Goal: Task Accomplishment & Management: Manage account settings

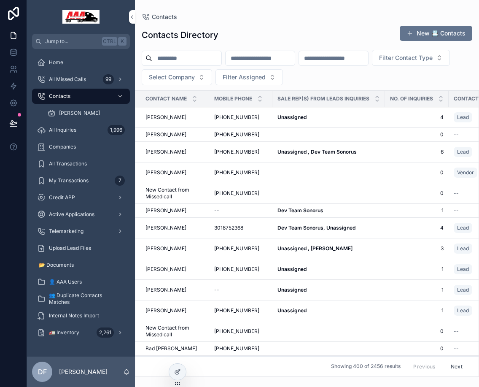
click at [73, 330] on span "🚛 Inventory" at bounding box center [64, 332] width 30 height 7
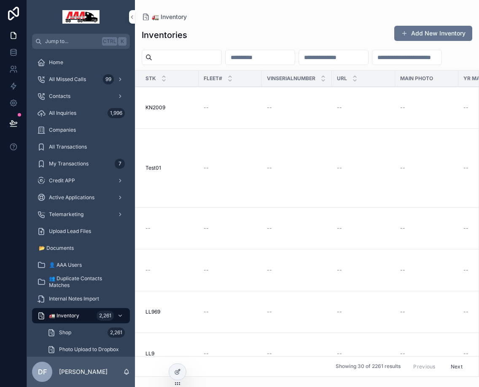
scroll to position [84, 0]
click at [182, 371] on div at bounding box center [177, 372] width 17 height 16
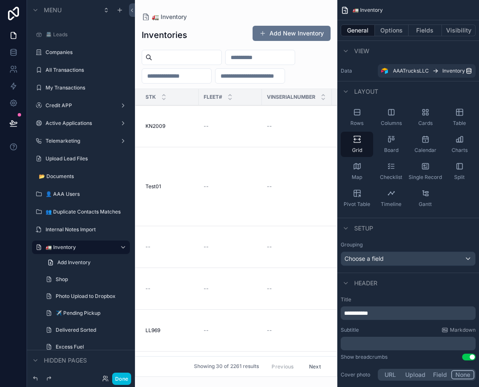
click at [0, 0] on icon "scrollable content" at bounding box center [0, 0] width 0 height 0
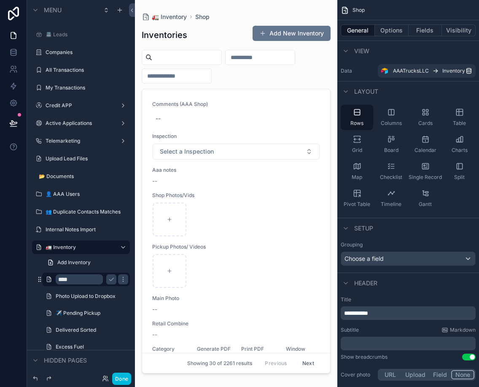
click at [115, 279] on button "scrollable content" at bounding box center [111, 279] width 10 height 10
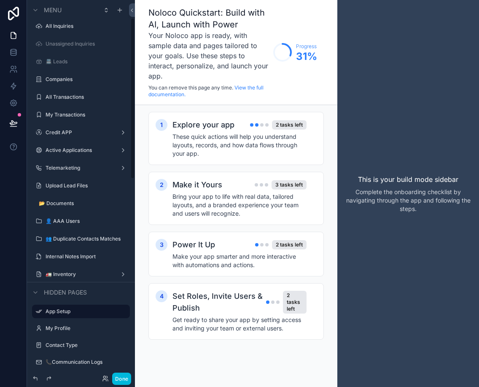
scroll to position [42, 0]
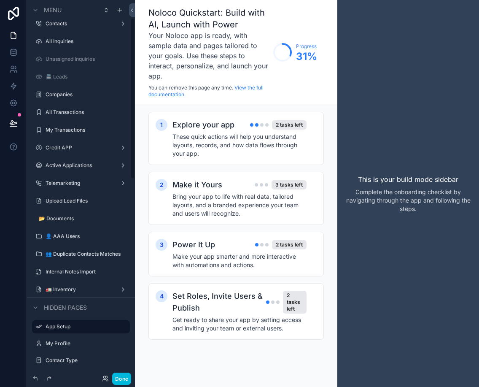
click at [0, 0] on div "scrollable content" at bounding box center [0, 0] width 0 height 0
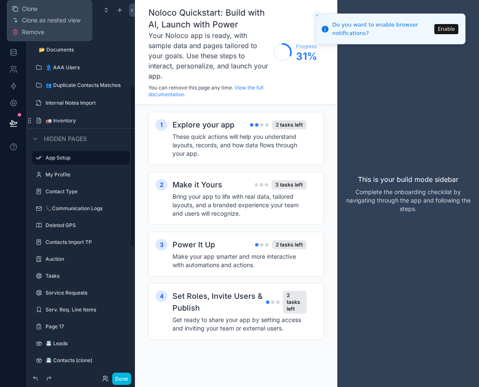
scroll to position [169, 0]
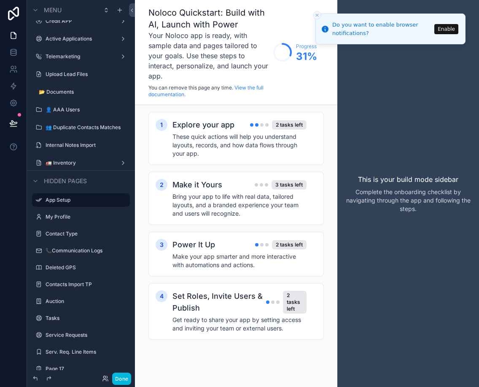
click at [62, 162] on label "🚛 Inventory" at bounding box center [80, 163] width 68 height 7
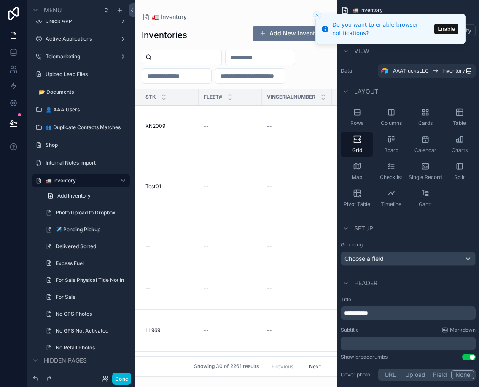
drag, startPoint x: 41, startPoint y: 153, endPoint x: 42, endPoint y: 171, distance: 17.8
click at [42, 171] on div "Home All Missed Calls Contacts All Inquiries Unassigned Inquiries 📇 Leads Compa…" at bounding box center [81, 187] width 108 height 673
click at [447, 29] on button "Enable" at bounding box center [447, 29] width 24 height 10
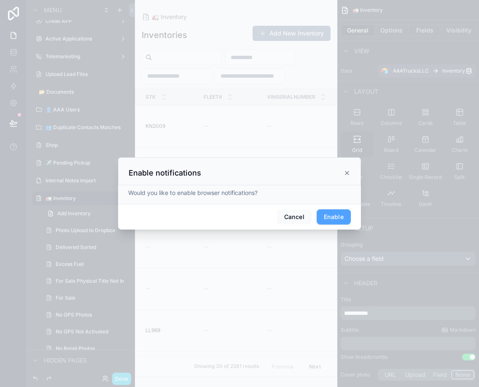
click at [347, 218] on button "Enable" at bounding box center [334, 216] width 34 height 15
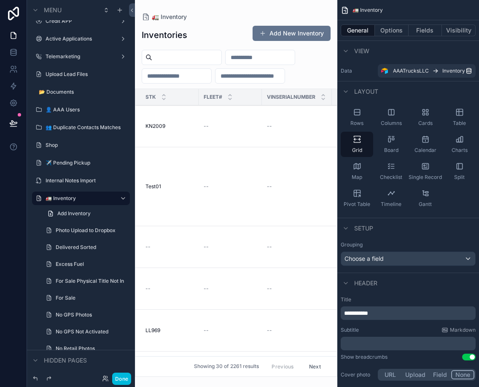
click at [56, 142] on label "Shop" at bounding box center [85, 145] width 79 height 7
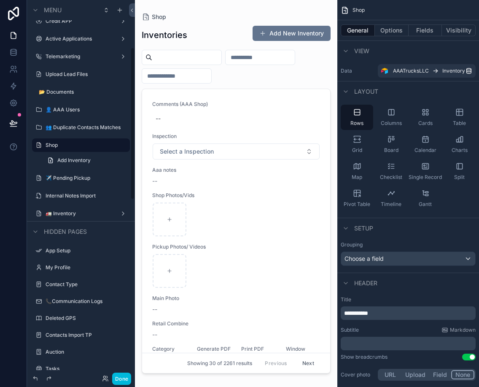
scroll to position [116, 0]
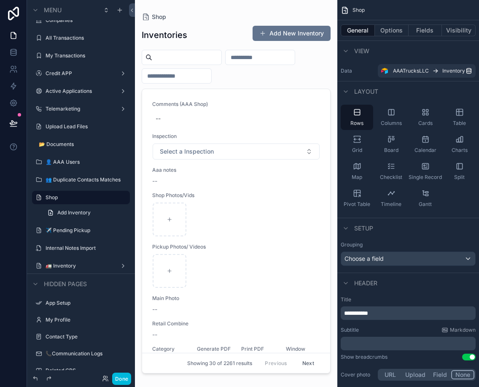
click at [348, 9] on icon "scrollable content" at bounding box center [345, 10] width 8 height 8
click at [347, 10] on icon "scrollable content" at bounding box center [345, 10] width 8 height 8
click at [363, 8] on span "Shop" at bounding box center [359, 10] width 12 height 7
click at [386, 28] on button "Options" at bounding box center [392, 30] width 34 height 12
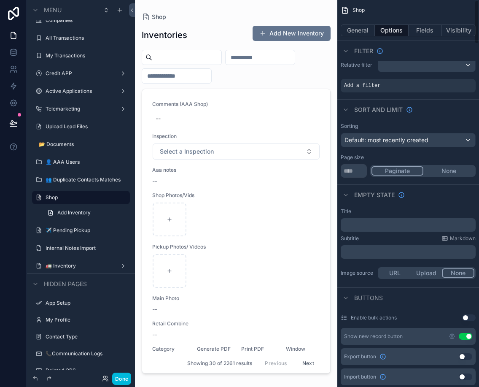
scroll to position [0, 0]
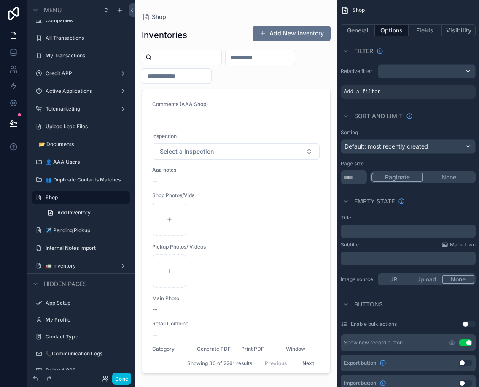
click at [349, 53] on div "scrollable content" at bounding box center [346, 51] width 10 height 10
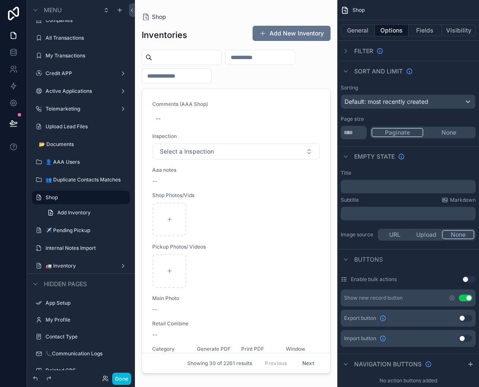
click at [349, 69] on div "scrollable content" at bounding box center [346, 71] width 10 height 10
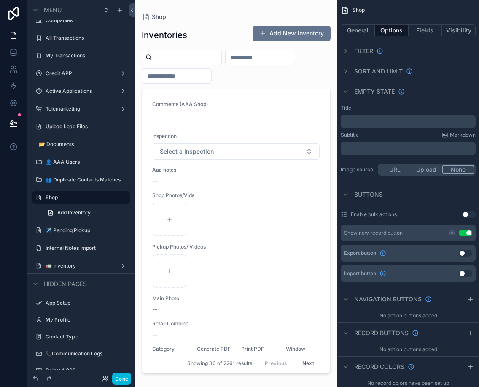
click at [348, 90] on icon "scrollable content" at bounding box center [346, 91] width 7 height 7
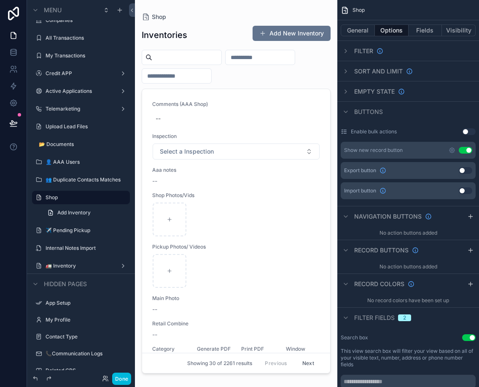
click at [349, 110] on icon "scrollable content" at bounding box center [346, 111] width 7 height 7
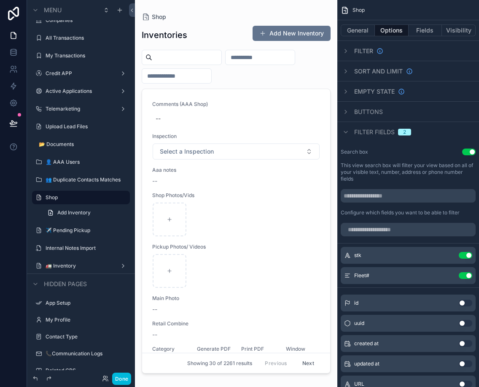
click at [345, 133] on icon "scrollable content" at bounding box center [346, 132] width 7 height 7
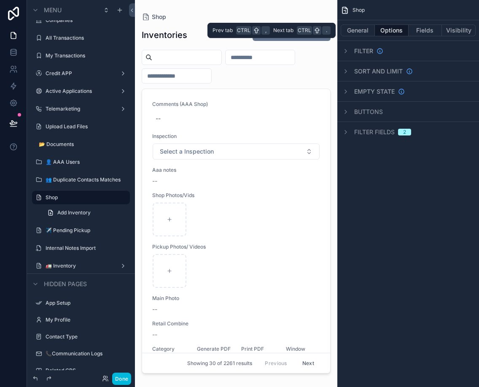
click at [426, 32] on button "Fields" at bounding box center [426, 30] width 34 height 12
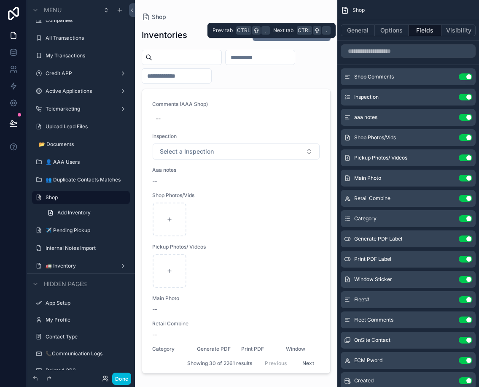
click at [452, 28] on button "Visibility" at bounding box center [459, 30] width 34 height 12
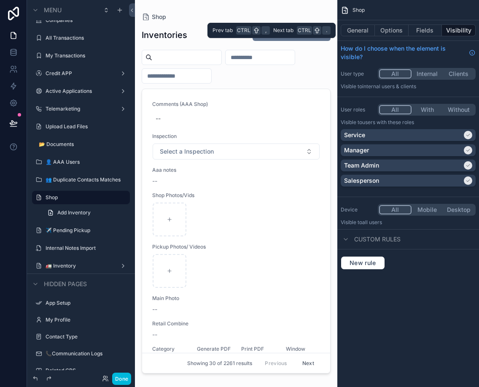
click at [364, 29] on button "General" at bounding box center [358, 30] width 34 height 12
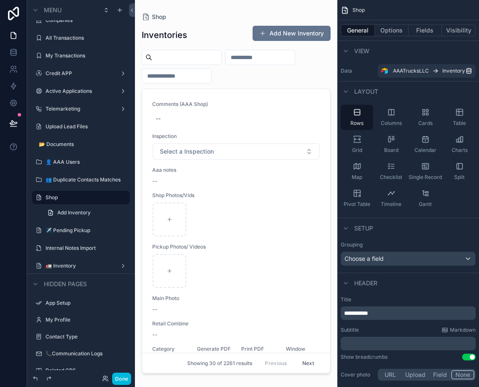
click at [350, 53] on div "scrollable content" at bounding box center [346, 51] width 10 height 10
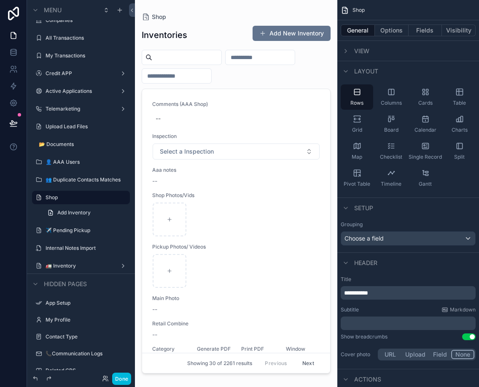
click at [348, 72] on icon "scrollable content" at bounding box center [346, 71] width 7 height 7
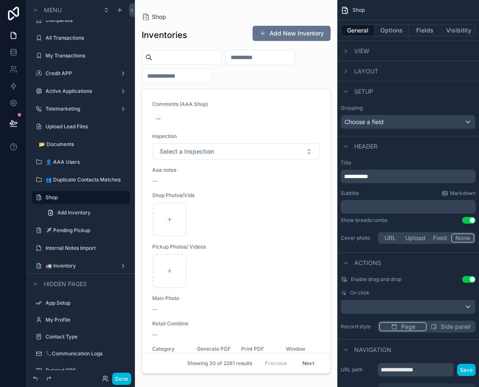
click at [349, 90] on div "scrollable content" at bounding box center [346, 92] width 10 height 10
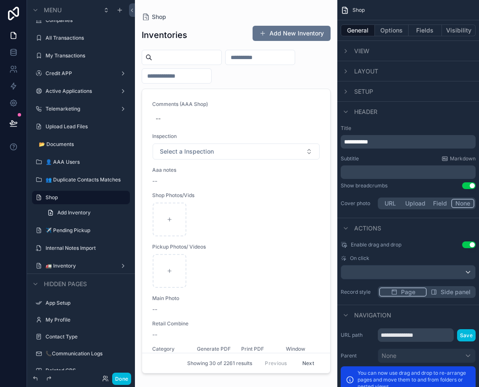
click at [344, 111] on icon "scrollable content" at bounding box center [346, 111] width 7 height 7
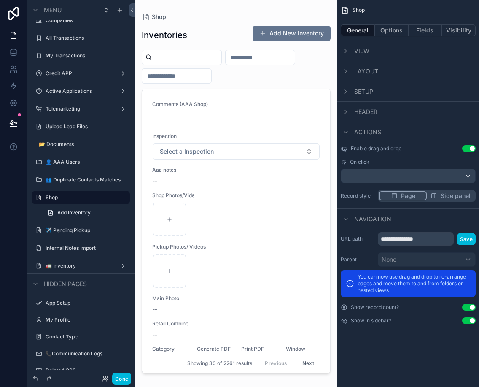
click at [0, 0] on icon "scrollable content" at bounding box center [0, 0] width 0 height 0
click at [36, 195] on icon "scrollable content" at bounding box center [38, 197] width 7 height 7
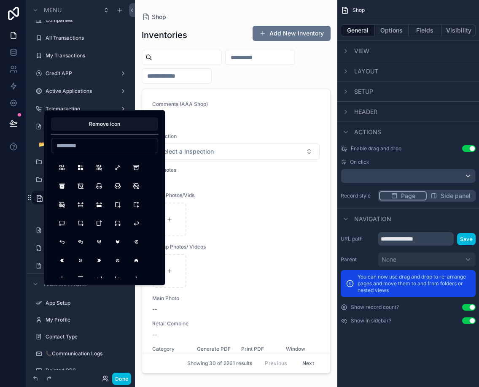
scroll to position [760, 0]
click at [81, 146] on input at bounding box center [104, 146] width 106 height 12
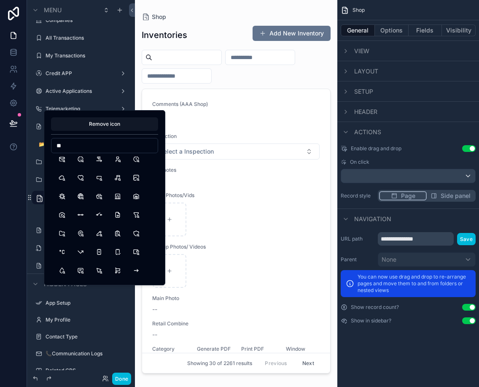
type input "*"
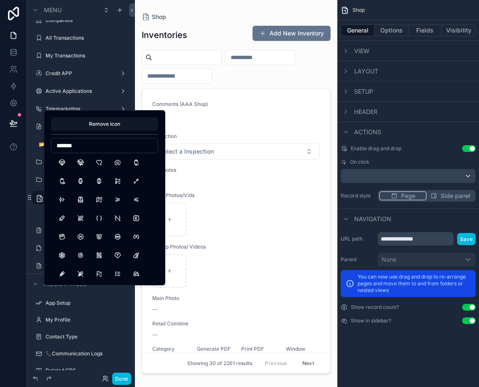
scroll to position [0, 0]
click at [83, 144] on input "*******" at bounding box center [104, 146] width 106 height 12
type input "********"
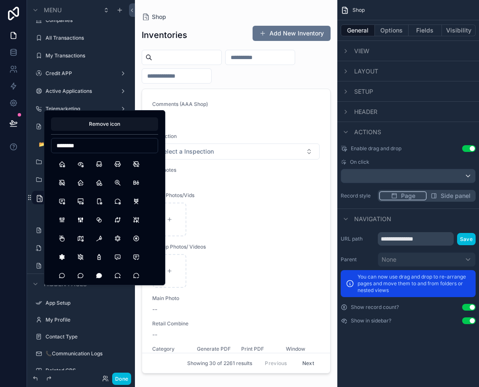
click at [105, 143] on input "********" at bounding box center [104, 146] width 106 height 12
click at [106, 147] on input "********" at bounding box center [104, 146] width 106 height 12
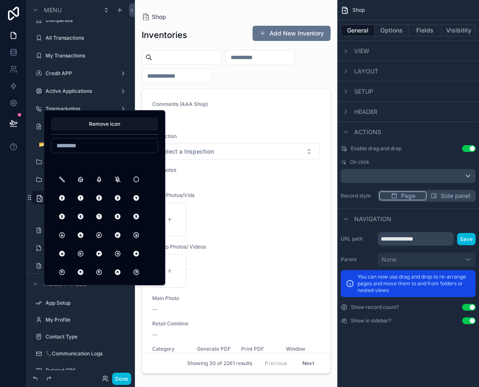
scroll to position [4938, 0]
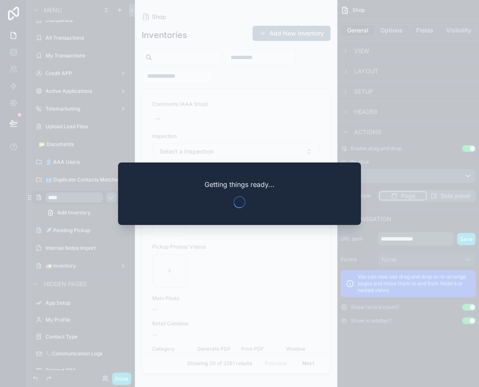
click at [236, 130] on div at bounding box center [239, 193] width 479 height 387
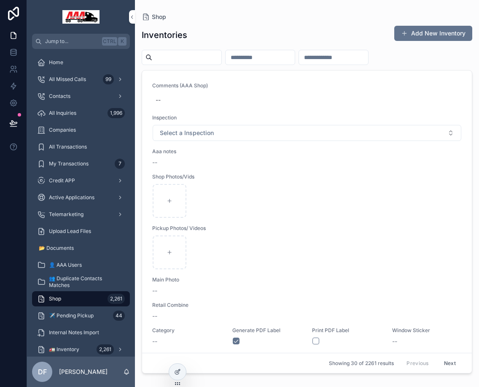
click at [172, 35] on h1 "Inventories" at bounding box center [165, 35] width 46 height 12
click at [177, 376] on div at bounding box center [177, 372] width 17 height 16
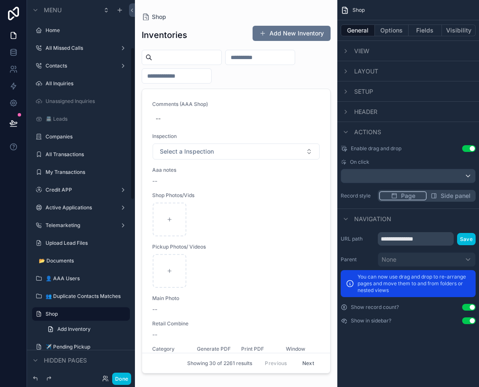
scroll to position [116, 0]
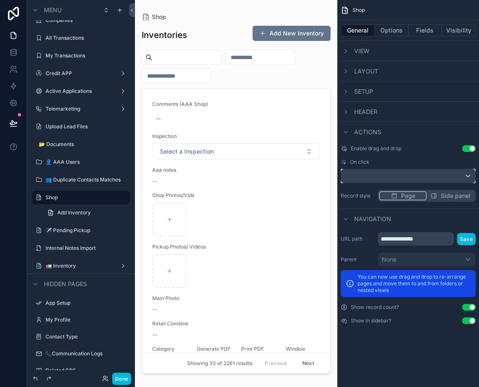
click at [414, 173] on div "scrollable content" at bounding box center [408, 176] width 134 height 14
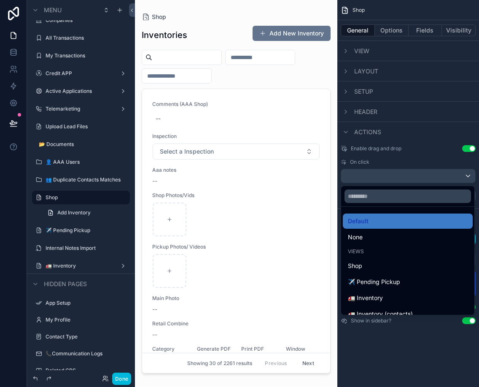
click at [427, 179] on div "scrollable content" at bounding box center [239, 193] width 479 height 387
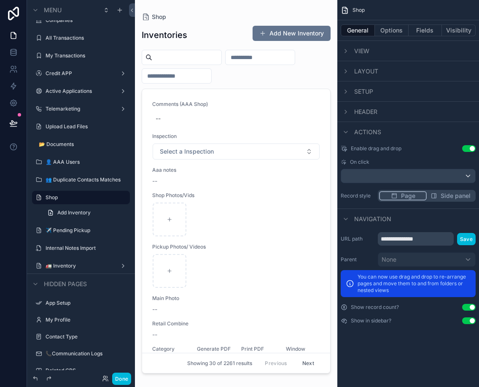
click at [470, 150] on button "Use setting" at bounding box center [470, 148] width 14 height 7
click at [385, 114] on div "Header" at bounding box center [409, 111] width 142 height 20
click at [366, 111] on span "Header" at bounding box center [366, 112] width 23 height 8
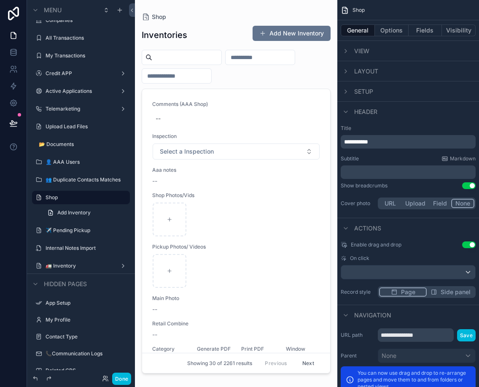
click at [361, 144] on span "**********" at bounding box center [356, 142] width 24 height 6
click at [415, 125] on div "**********" at bounding box center [409, 168] width 142 height 93
click at [349, 111] on icon "scrollable content" at bounding box center [346, 111] width 7 height 7
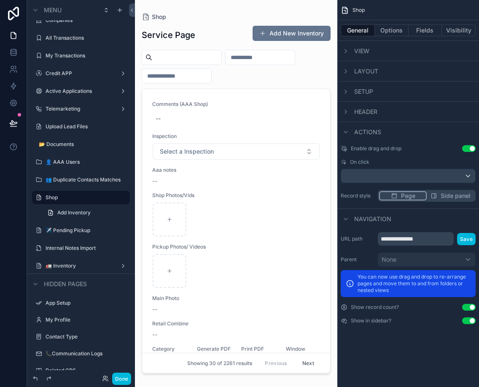
click at [346, 130] on icon "scrollable content" at bounding box center [346, 132] width 7 height 7
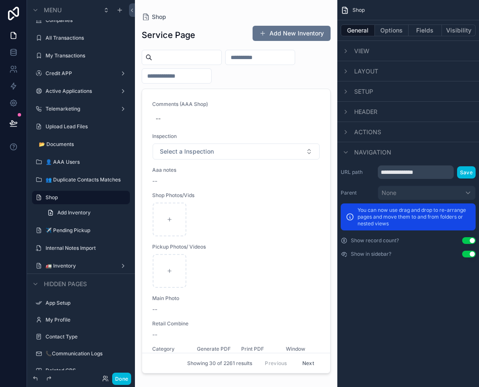
click at [472, 255] on button "Use setting" at bounding box center [470, 254] width 14 height 7
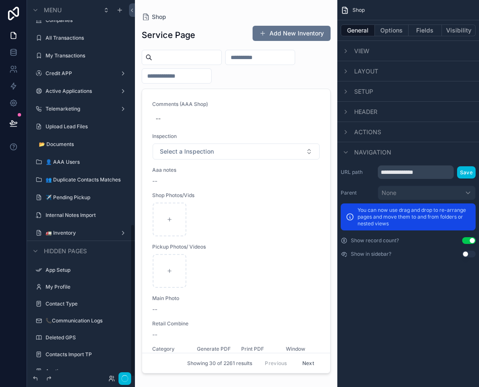
scroll to position [553, 0]
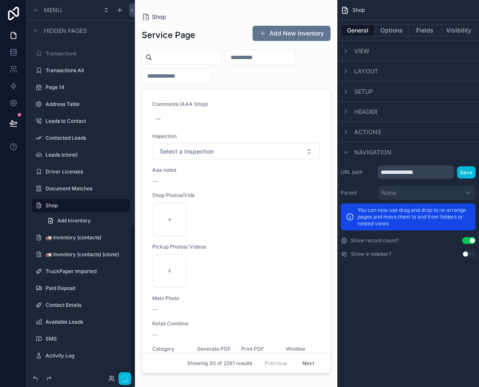
click at [472, 255] on button "Use setting" at bounding box center [470, 254] width 14 height 7
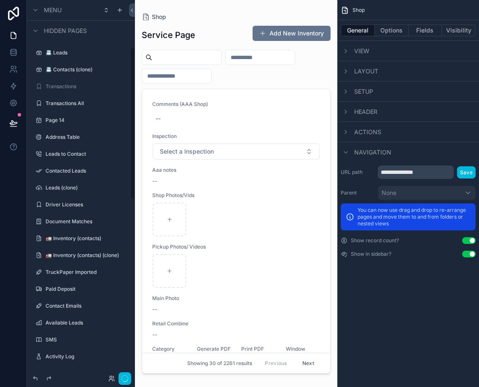
scroll to position [116, 0]
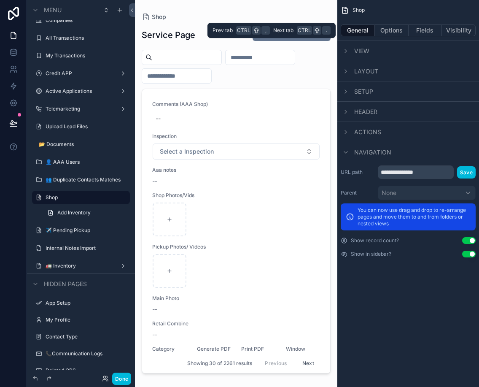
click at [388, 29] on button "Options" at bounding box center [392, 30] width 34 height 12
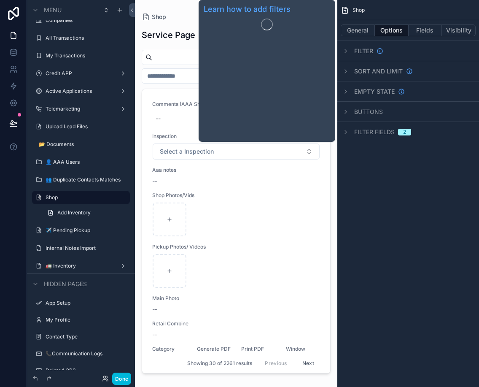
click at [359, 50] on span "Filter" at bounding box center [364, 51] width 19 height 8
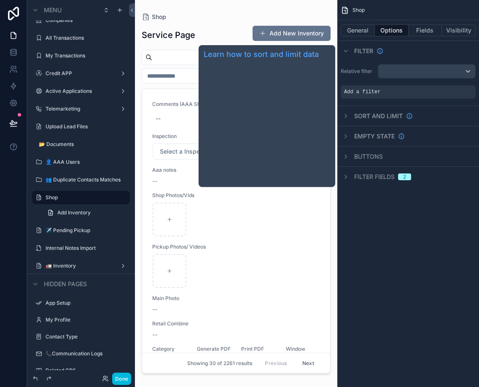
click at [356, 116] on span "Sort And Limit" at bounding box center [379, 116] width 49 height 8
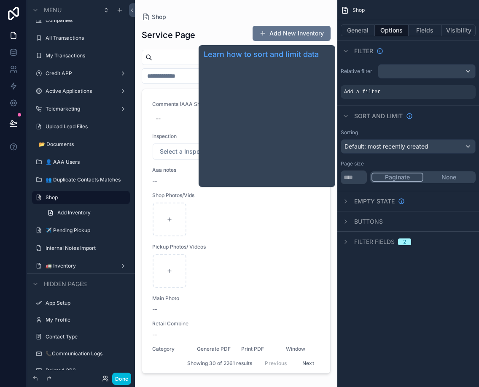
click at [356, 116] on span "Sort And Limit" at bounding box center [379, 116] width 49 height 8
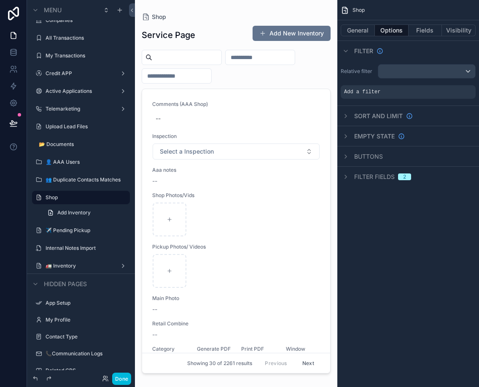
click at [349, 51] on div "scrollable content" at bounding box center [346, 51] width 10 height 10
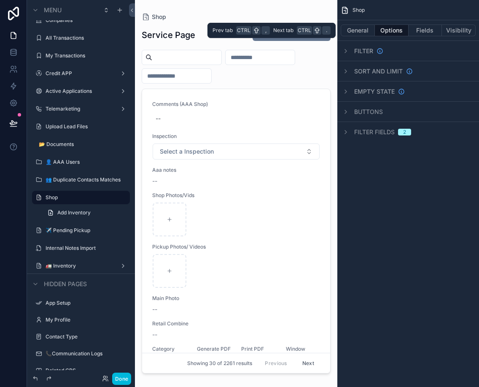
click at [434, 30] on button "Fields" at bounding box center [426, 30] width 34 height 12
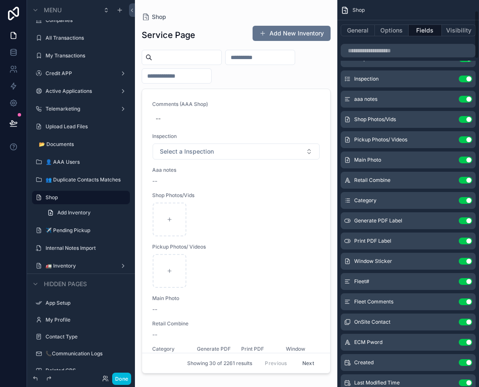
scroll to position [0, 0]
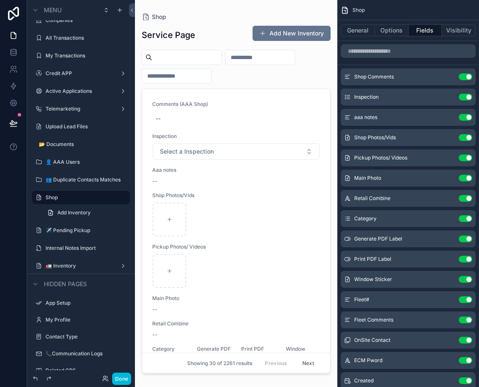
click at [395, 32] on button "Options" at bounding box center [392, 30] width 34 height 12
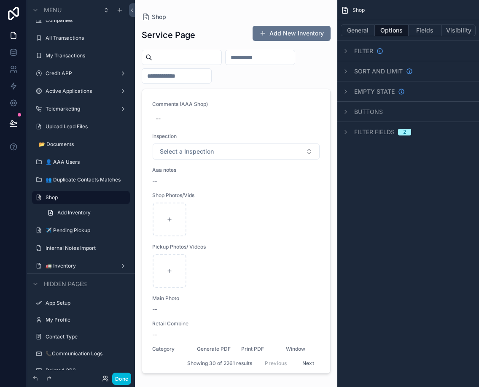
click at [362, 131] on span "Filter fields" at bounding box center [375, 132] width 41 height 8
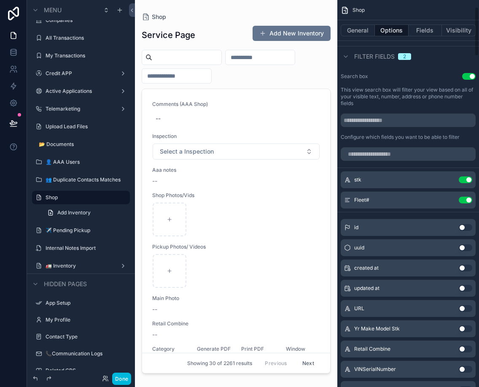
scroll to position [84, 0]
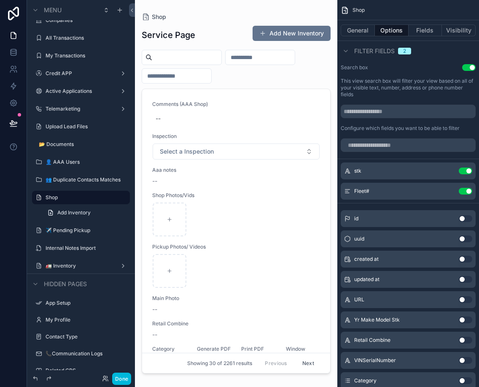
click at [0, 0] on icon "scrollable content" at bounding box center [0, 0] width 0 height 0
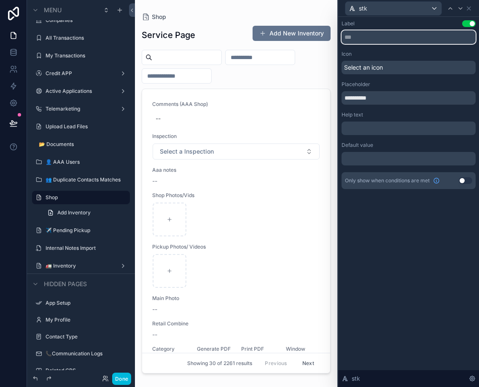
click at [373, 38] on input "text" at bounding box center [409, 37] width 134 height 14
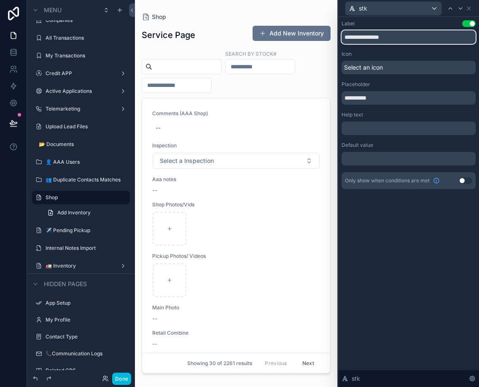
type input "**********"
click at [196, 87] on div "scrollable content" at bounding box center [236, 188] width 203 height 377
click at [376, 37] on input "**********" at bounding box center [409, 37] width 134 height 14
click at [376, 38] on input "**********" at bounding box center [409, 37] width 134 height 14
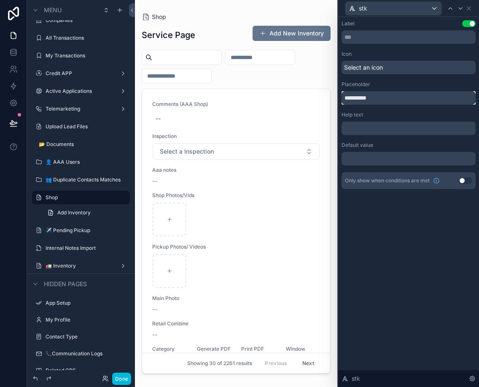
click at [363, 100] on input "**********" at bounding box center [409, 98] width 134 height 14
click at [363, 97] on input "**********" at bounding box center [409, 98] width 134 height 14
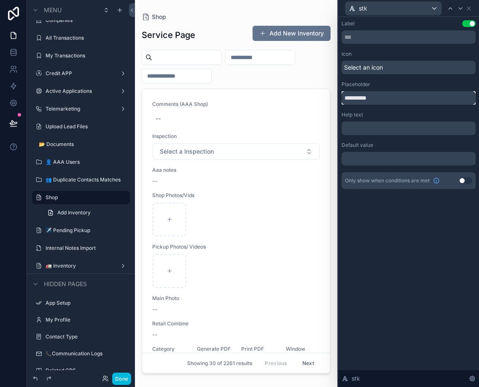
click at [363, 97] on input "**********" at bounding box center [409, 98] width 134 height 14
click at [366, 100] on input "**********" at bounding box center [409, 98] width 134 height 14
paste input "******"
type input "**********"
click at [410, 128] on p "﻿" at bounding box center [409, 128] width 129 height 8
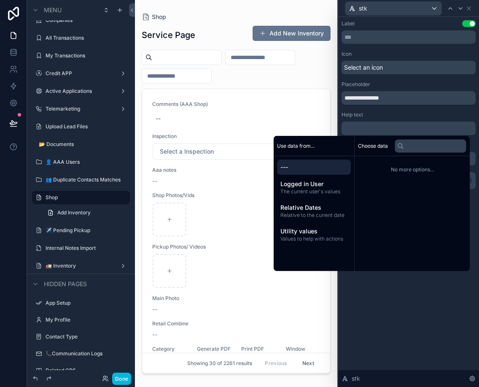
click at [211, 75] on input "scrollable content" at bounding box center [176, 76] width 69 height 12
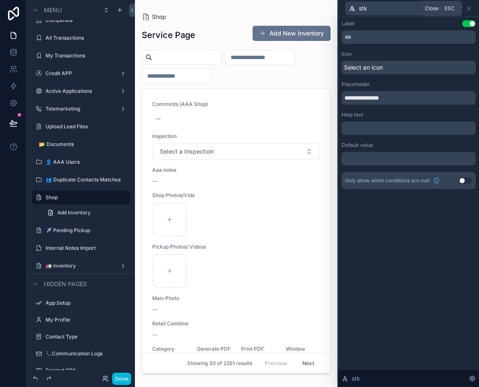
click at [471, 8] on icon at bounding box center [469, 8] width 7 height 7
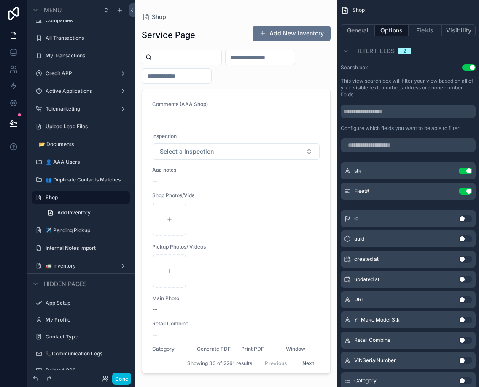
click at [0, 0] on icon "scrollable content" at bounding box center [0, 0] width 0 height 0
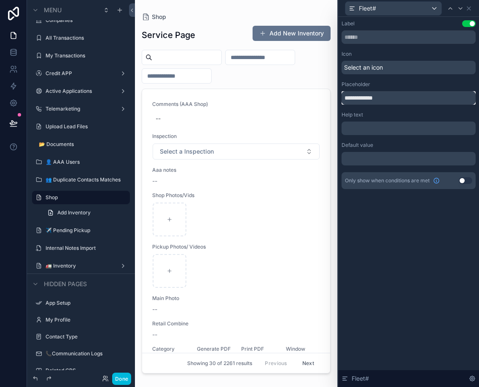
click at [385, 96] on input "**********" at bounding box center [409, 98] width 134 height 14
click at [359, 98] on input "**********" at bounding box center [409, 98] width 134 height 14
drag, startPoint x: 359, startPoint y: 98, endPoint x: 322, endPoint y: 98, distance: 36.7
click at [322, 98] on div "**********" at bounding box center [239, 193] width 479 height 387
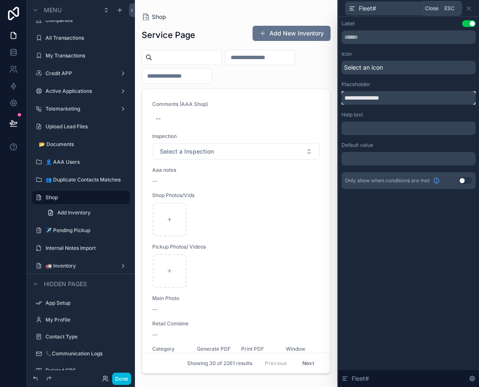
type input "**********"
click at [469, 8] on icon at bounding box center [469, 8] width 7 height 7
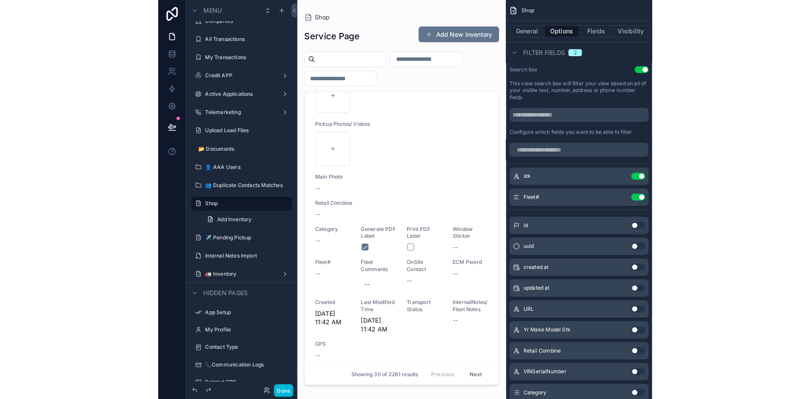
scroll to position [0, 0]
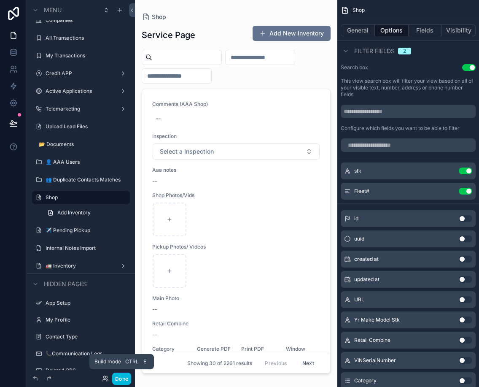
click at [126, 381] on button "Done" at bounding box center [121, 379] width 19 height 12
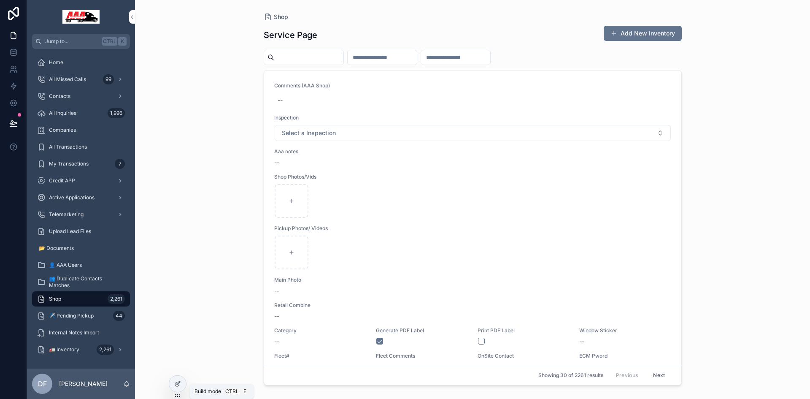
click at [181, 382] on icon at bounding box center [177, 383] width 7 height 7
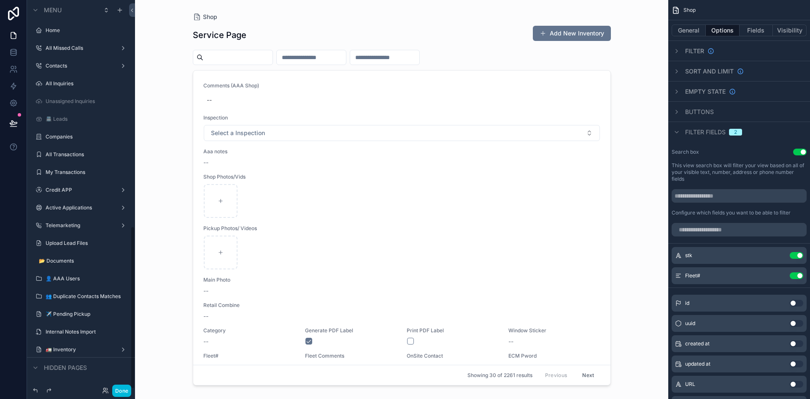
scroll to position [541, 0]
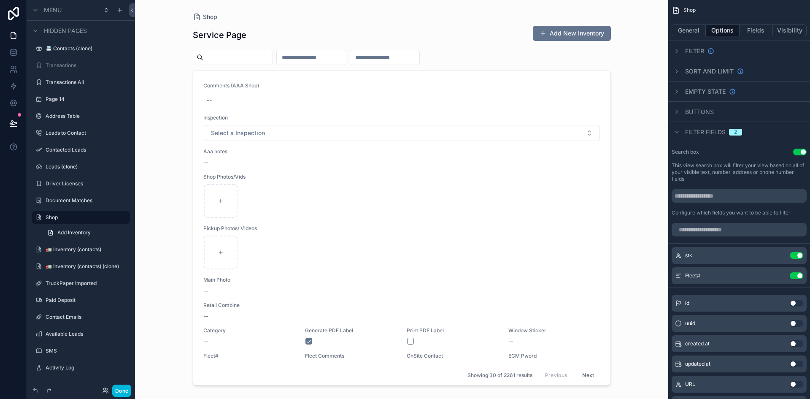
click at [479, 9] on div "Shop" at bounding box center [740, 10] width 142 height 20
click at [479, 33] on button "General" at bounding box center [689, 30] width 34 height 12
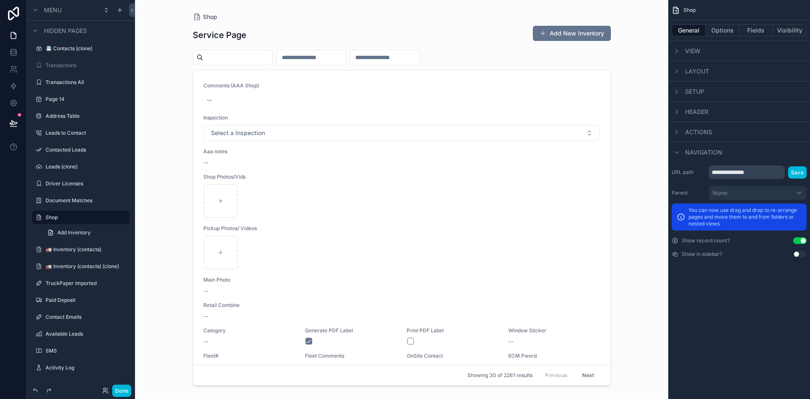
click at [479, 50] on span "View" at bounding box center [692, 51] width 15 height 8
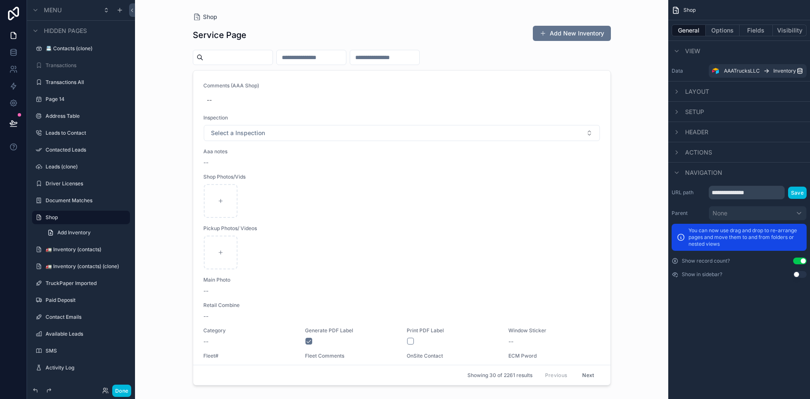
click at [479, 50] on span "View" at bounding box center [692, 51] width 15 height 8
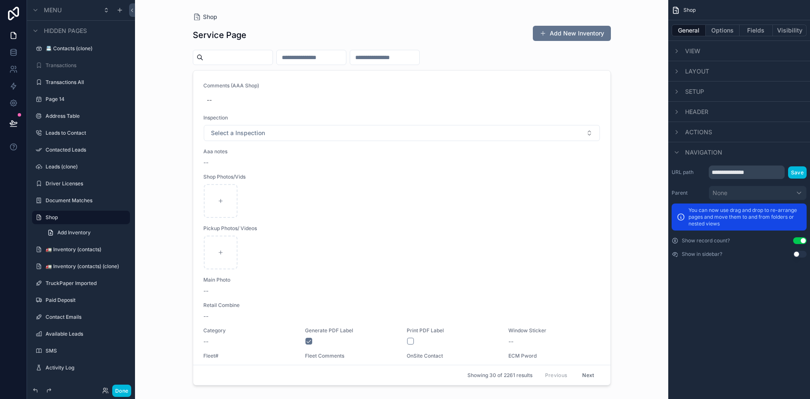
click at [479, 72] on span "Layout" at bounding box center [697, 71] width 24 height 8
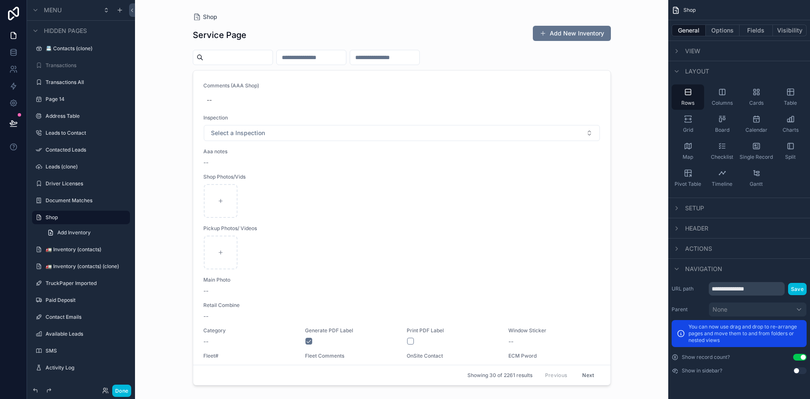
click at [479, 72] on span "Layout" at bounding box center [697, 71] width 24 height 8
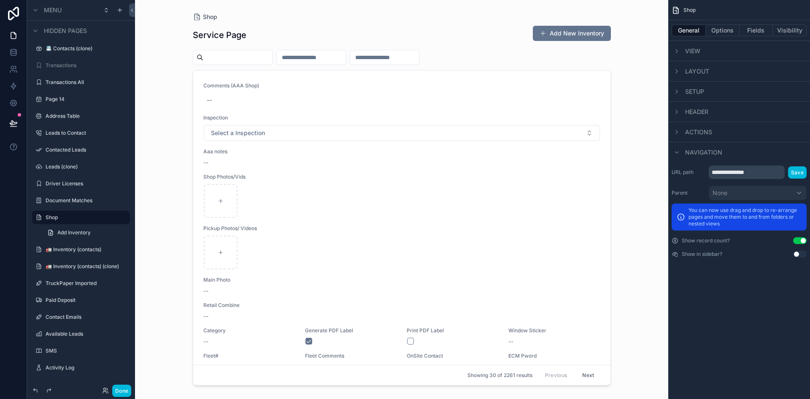
click at [479, 132] on span "Actions" at bounding box center [698, 132] width 27 height 8
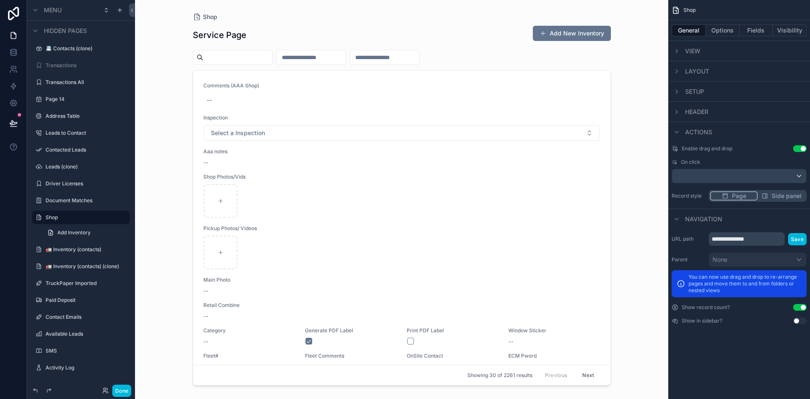
click at [479, 130] on span "Actions" at bounding box center [698, 132] width 27 height 8
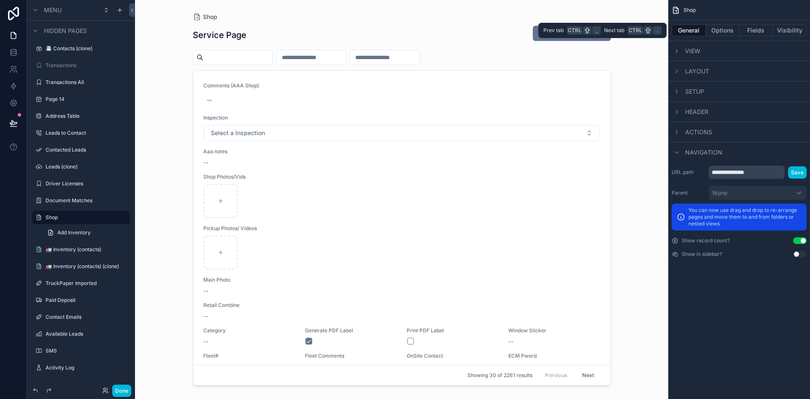
click at [479, 33] on button "Options" at bounding box center [723, 30] width 34 height 12
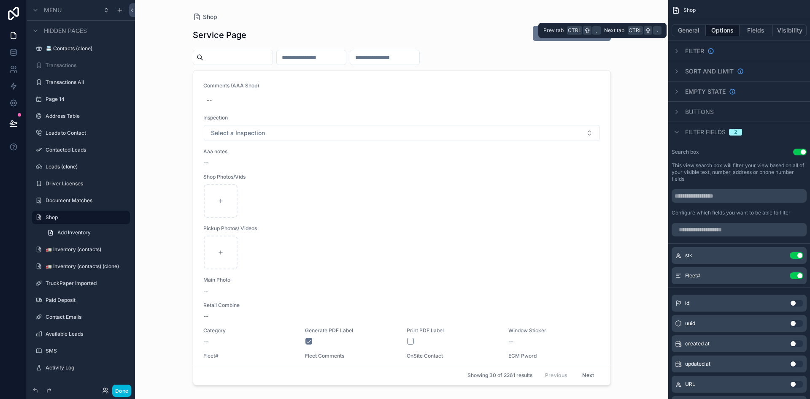
click at [479, 28] on button "Fields" at bounding box center [757, 30] width 34 height 12
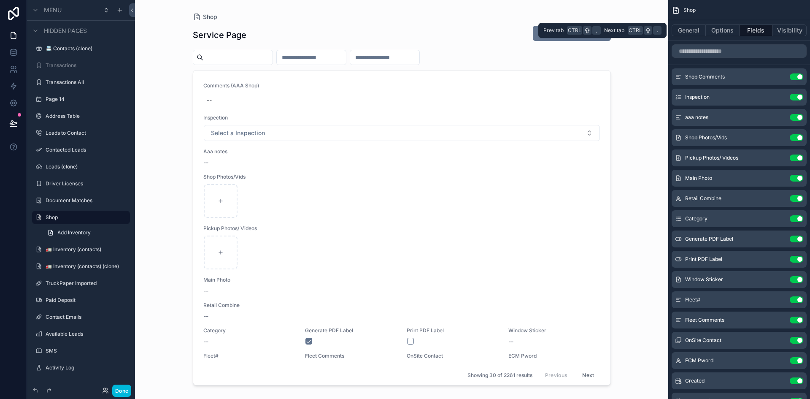
click at [479, 31] on button "Options" at bounding box center [723, 30] width 34 height 12
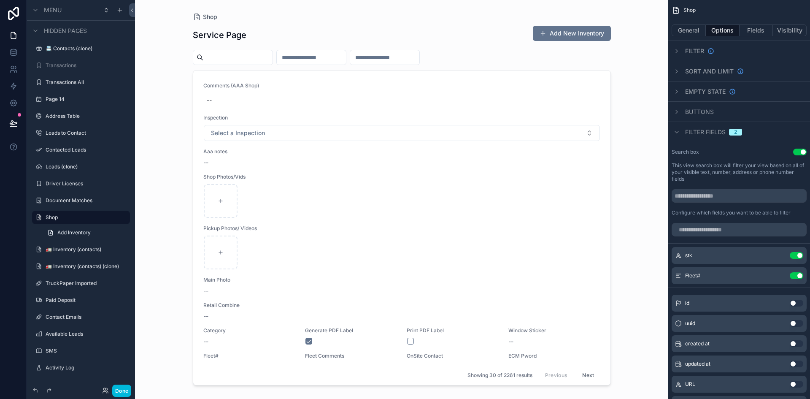
click at [479, 111] on span "Buttons" at bounding box center [699, 112] width 29 height 8
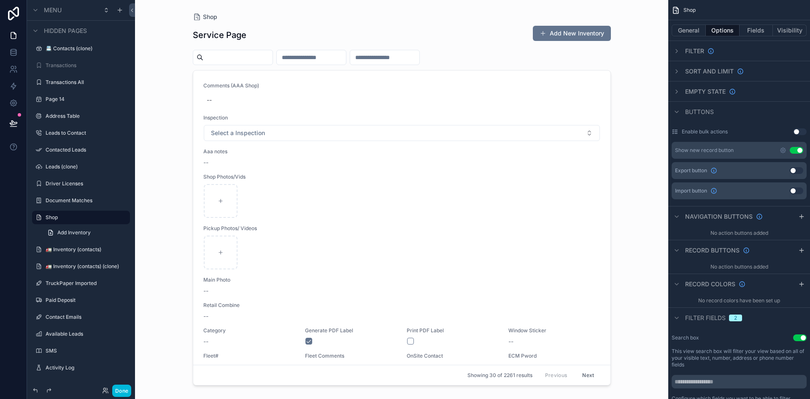
click at [479, 149] on button "Use setting" at bounding box center [797, 150] width 14 height 7
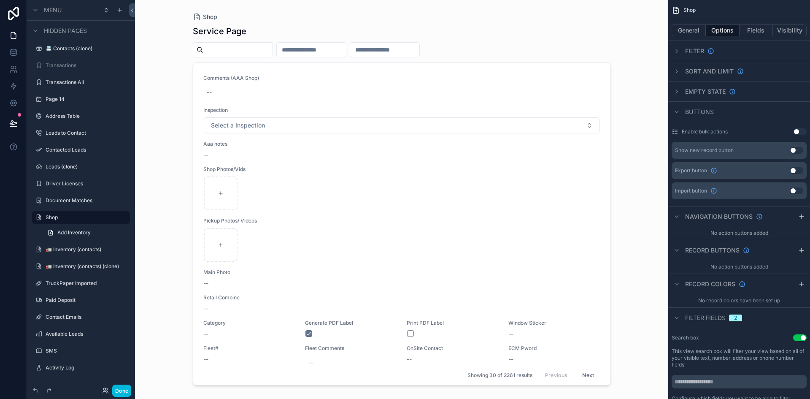
click at [479, 109] on icon "scrollable content" at bounding box center [677, 111] width 7 height 7
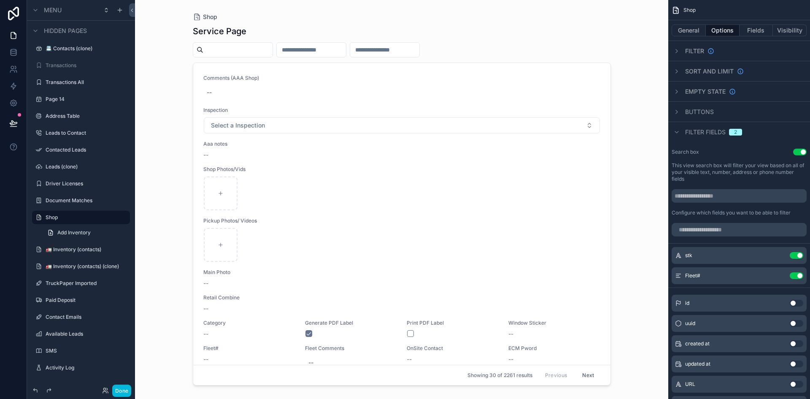
click at [479, 130] on icon "scrollable content" at bounding box center [677, 132] width 7 height 7
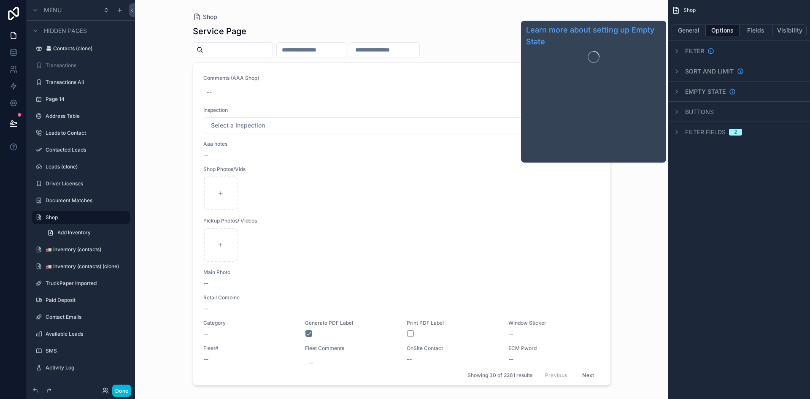
click at [479, 90] on span "Empty state" at bounding box center [705, 91] width 41 height 8
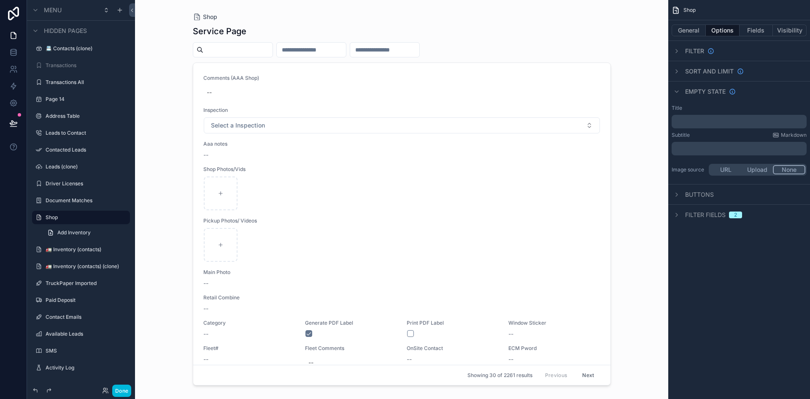
click at [479, 90] on icon "scrollable content" at bounding box center [677, 91] width 7 height 7
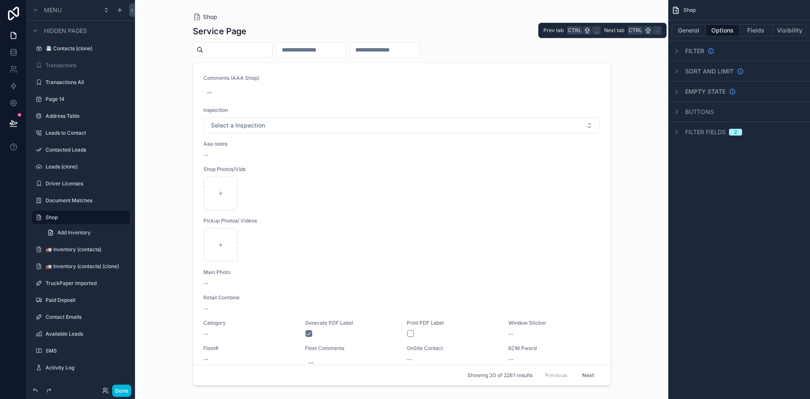
click at [479, 31] on button "General" at bounding box center [689, 30] width 34 height 12
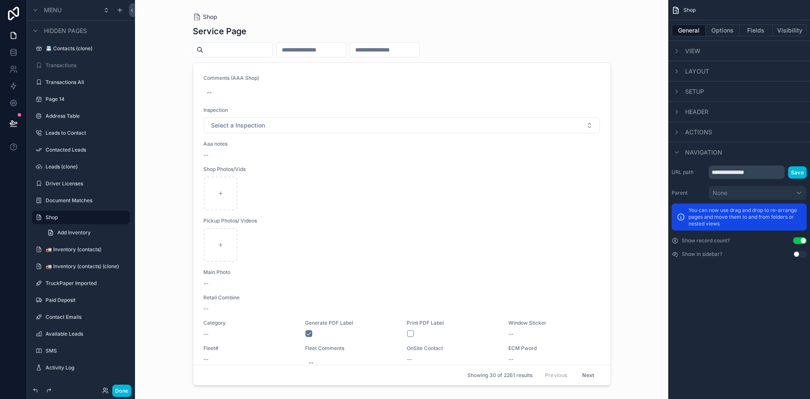
click at [479, 53] on span "View" at bounding box center [692, 51] width 15 height 8
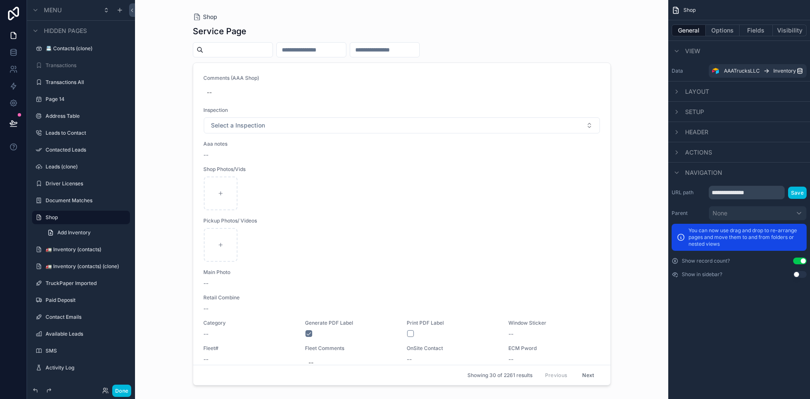
click at [479, 87] on span "Layout" at bounding box center [697, 91] width 24 height 8
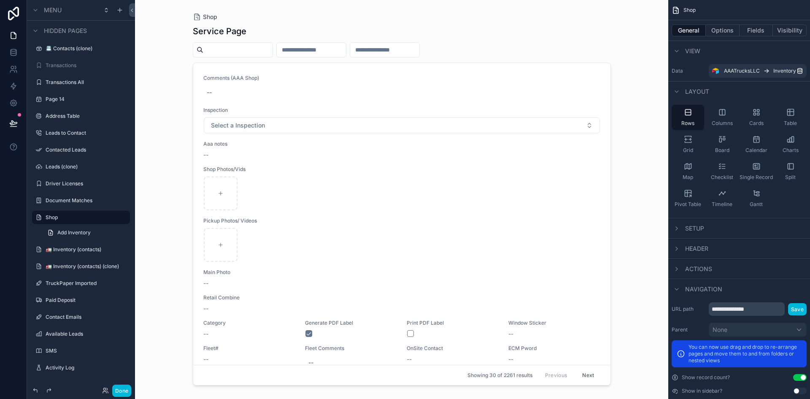
click at [479, 87] on span "Layout" at bounding box center [697, 91] width 24 height 8
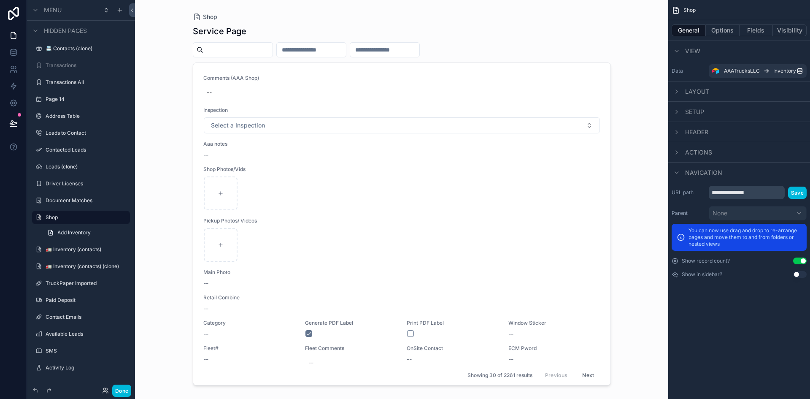
click at [479, 113] on span "Setup" at bounding box center [694, 112] width 19 height 8
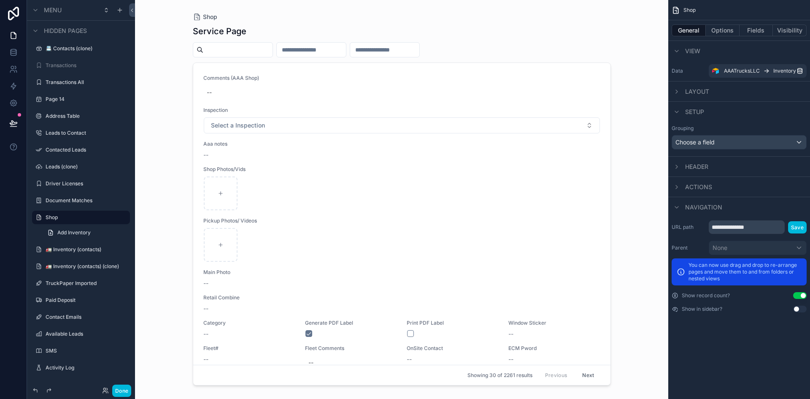
click at [479, 113] on span "Setup" at bounding box center [694, 112] width 19 height 8
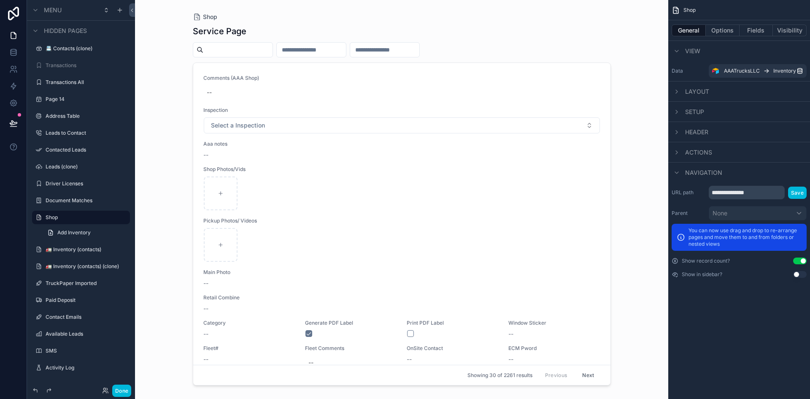
click at [479, 133] on span "Header" at bounding box center [696, 132] width 23 height 8
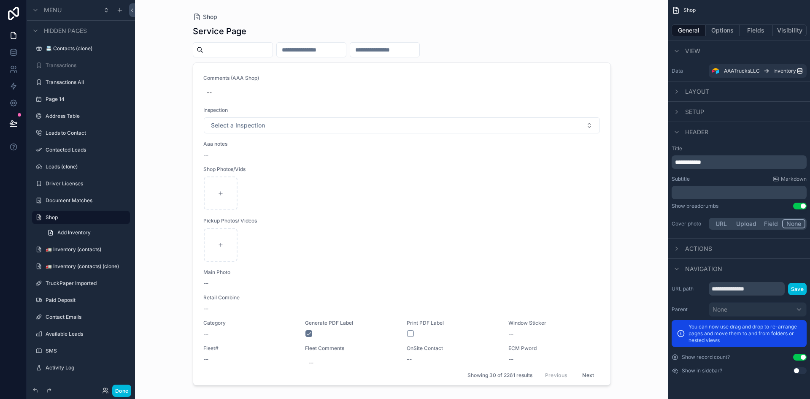
click at [479, 159] on span "**********" at bounding box center [688, 162] width 26 height 6
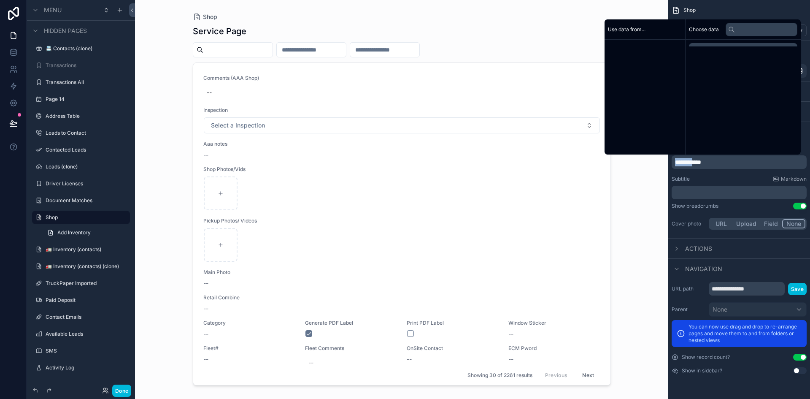
click at [479, 159] on span "**********" at bounding box center [688, 162] width 26 height 6
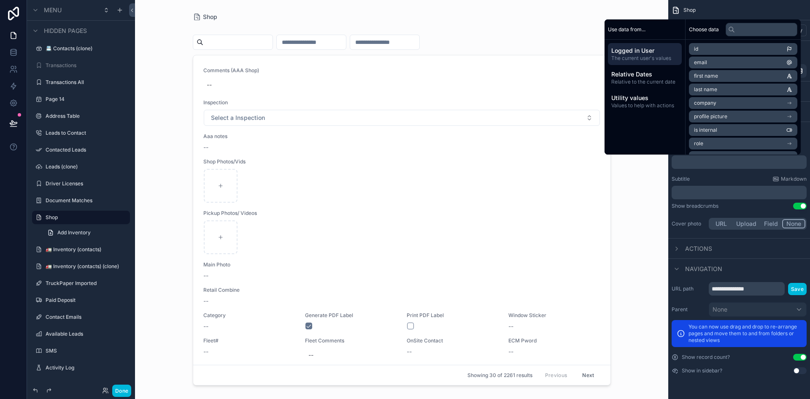
click at [0, 0] on icon "scrollable content" at bounding box center [0, 0] width 0 height 0
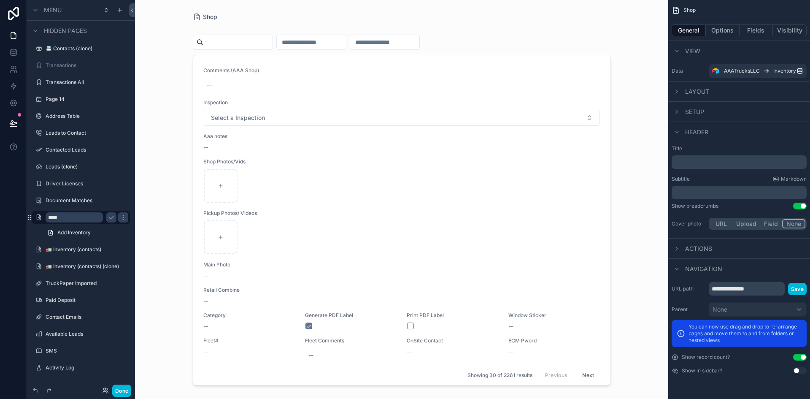
click at [82, 217] on input "****" at bounding box center [74, 217] width 57 height 10
type input "*******"
click at [349, 141] on div "scrollable content" at bounding box center [402, 194] width 432 height 389
click at [111, 219] on icon "scrollable content" at bounding box center [111, 217] width 4 height 3
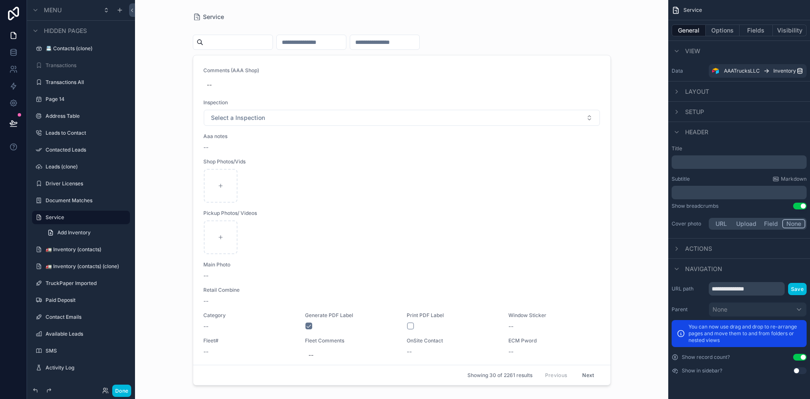
click at [37, 215] on icon "scrollable content" at bounding box center [38, 217] width 7 height 7
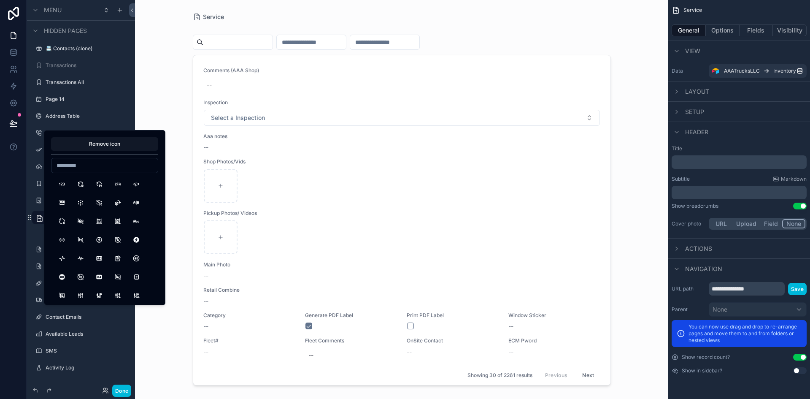
click at [81, 183] on button "12Hours" at bounding box center [80, 183] width 15 height 15
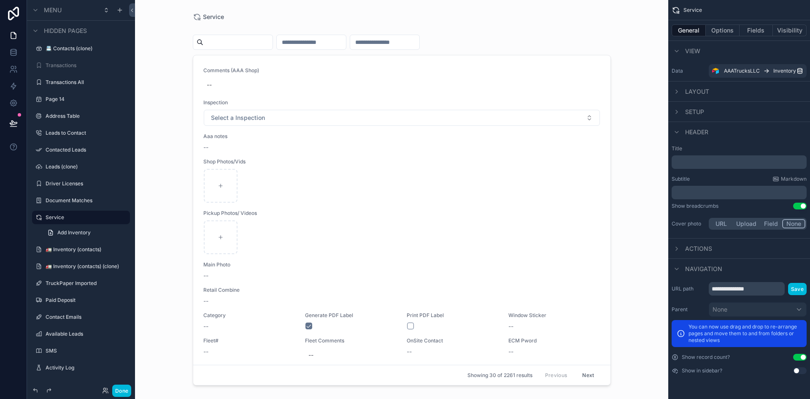
click at [114, 233] on link "Add Inventory" at bounding box center [86, 233] width 88 height 14
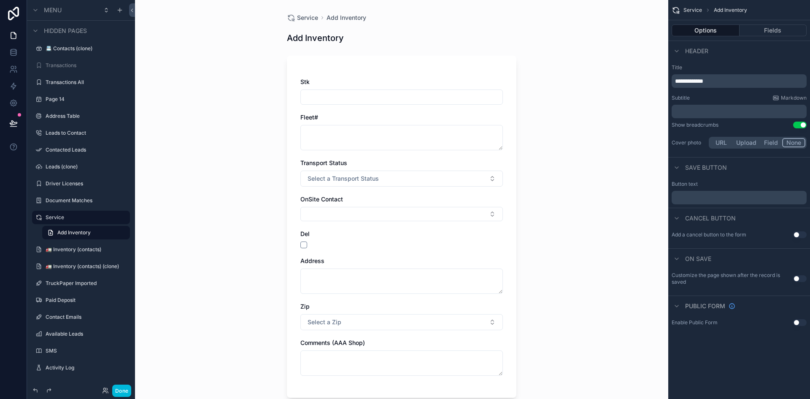
click at [48, 232] on icon "scrollable content" at bounding box center [50, 232] width 7 height 7
click at [51, 218] on label "Service" at bounding box center [85, 217] width 79 height 7
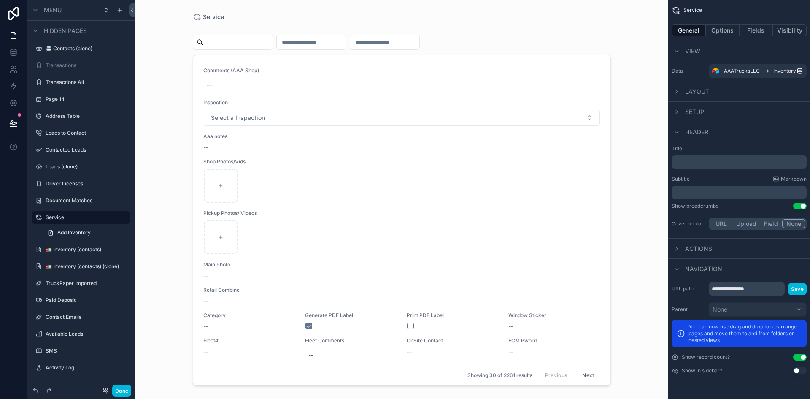
click at [241, 41] on input "scrollable content" at bounding box center [237, 42] width 69 height 12
click at [306, 40] on input "scrollable content" at bounding box center [311, 42] width 69 height 12
click at [411, 39] on input "scrollable content" at bounding box center [384, 42] width 69 height 12
click at [265, 43] on input "scrollable content" at bounding box center [237, 42] width 69 height 12
click at [342, 41] on input "scrollable content" at bounding box center [311, 42] width 69 height 12
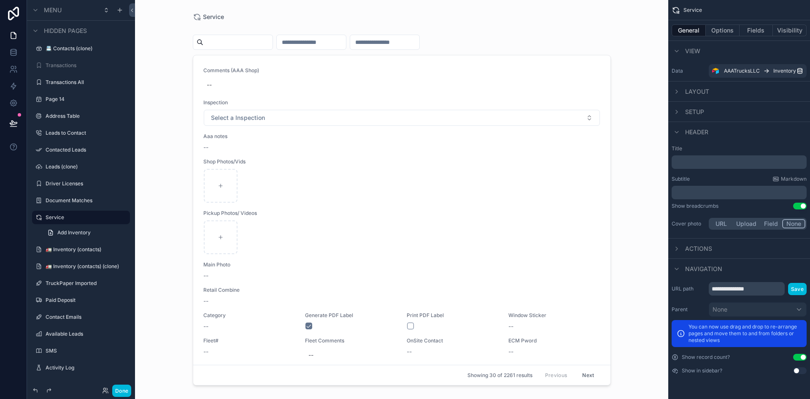
click at [340, 57] on div "Comments (AAA Shop) -- Inspection Select a Inspection Aaa notes -- Shop Photos/…" at bounding box center [402, 204] width 418 height 368
click at [346, 44] on input "scrollable content" at bounding box center [311, 42] width 69 height 12
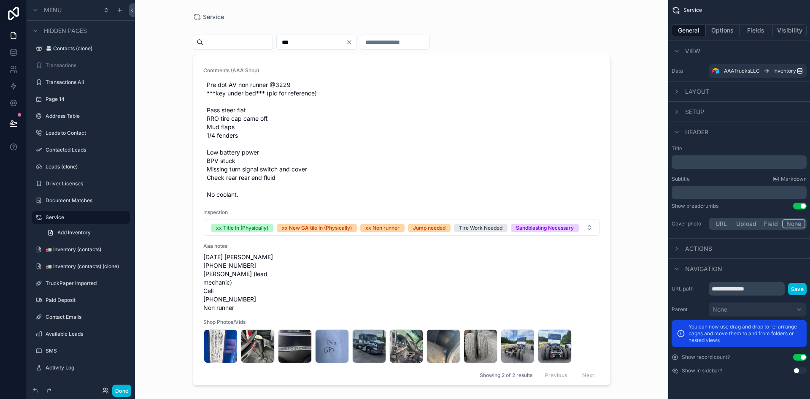
type input "***"
